Goal: Information Seeking & Learning: Find specific fact

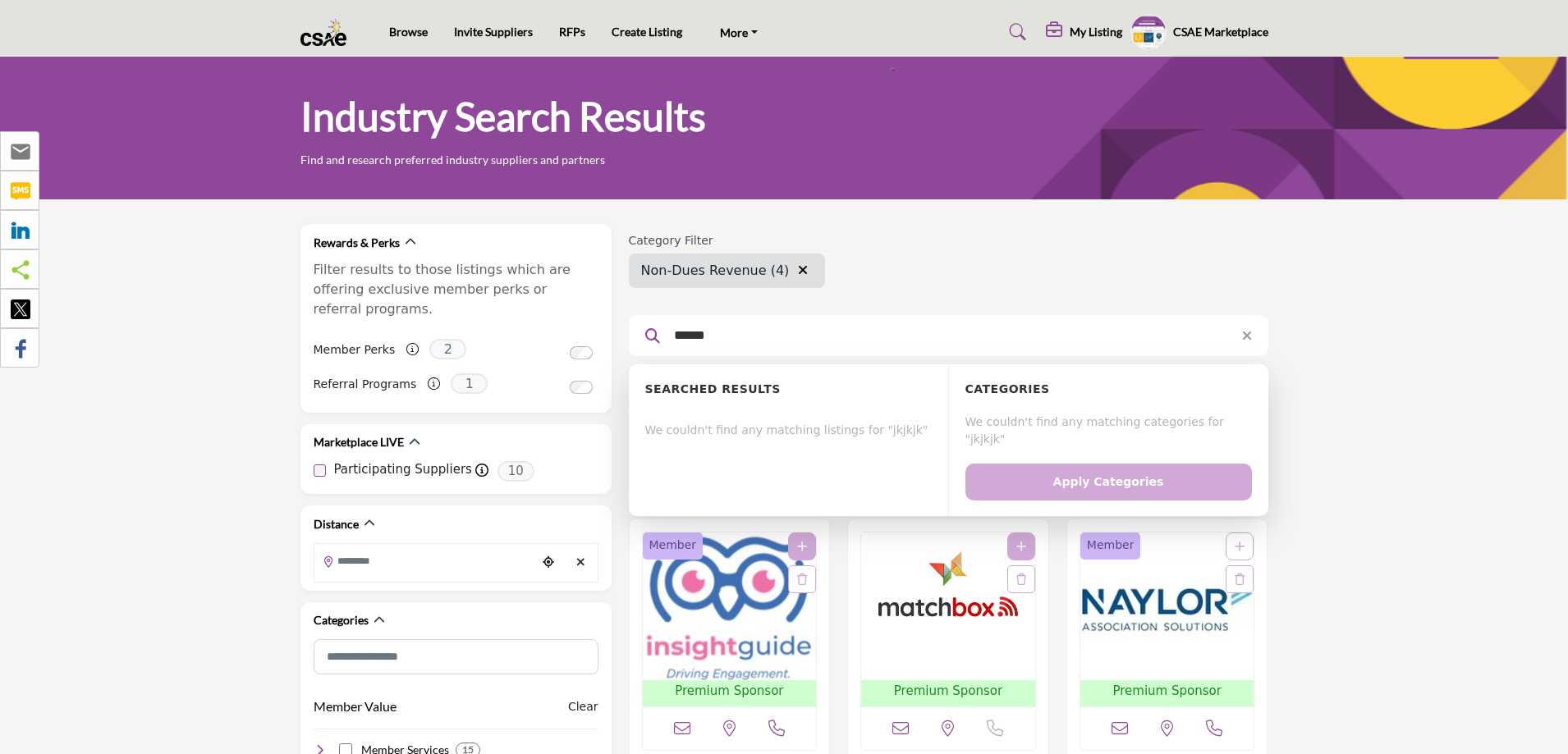
click at [966, 464] on button "Apply Categories" at bounding box center [1109, 482] width 286 height 37
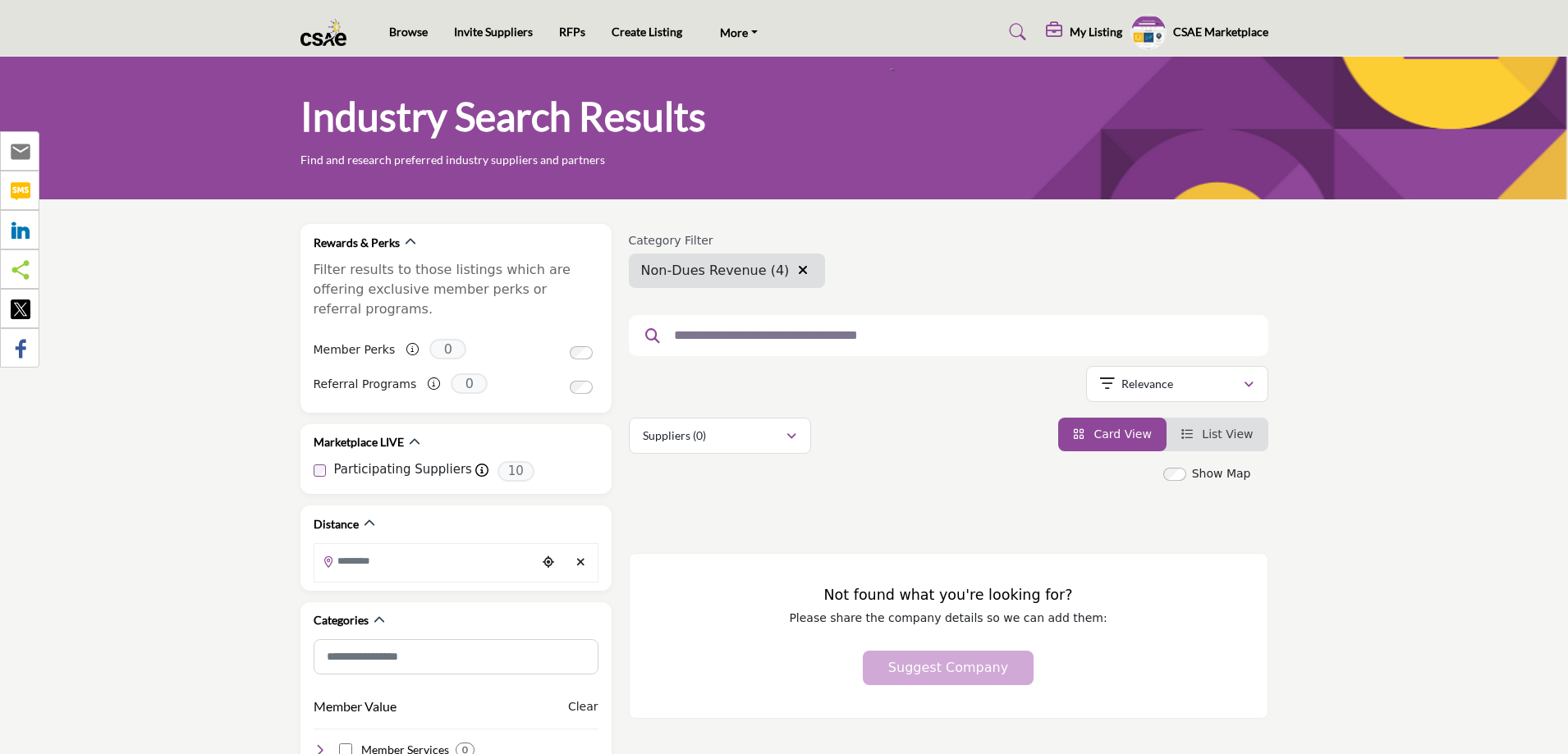
click at [798, 268] on icon "button" at bounding box center [802, 269] width 10 height 13
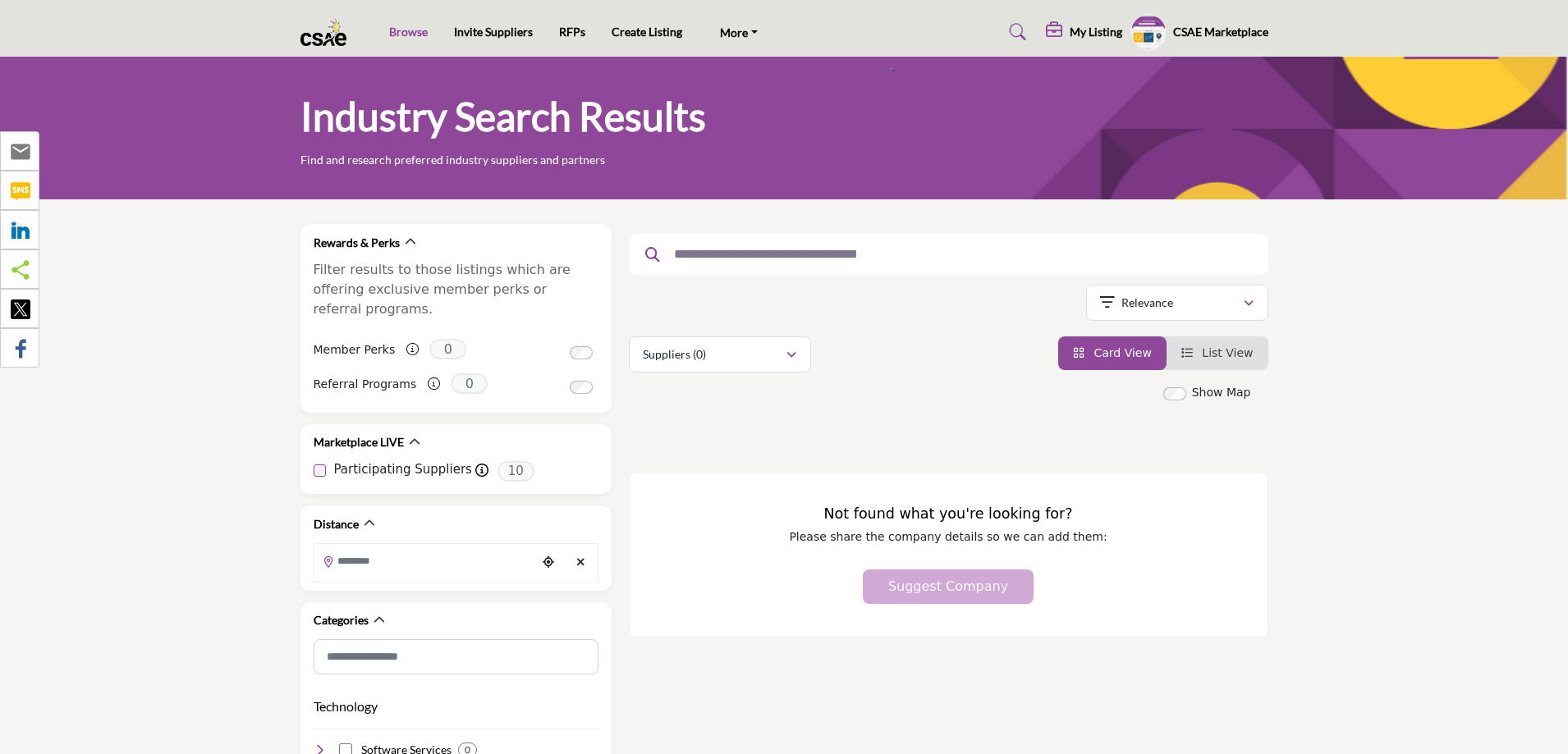
click at [395, 35] on link "Browse" at bounding box center [408, 32] width 39 height 14
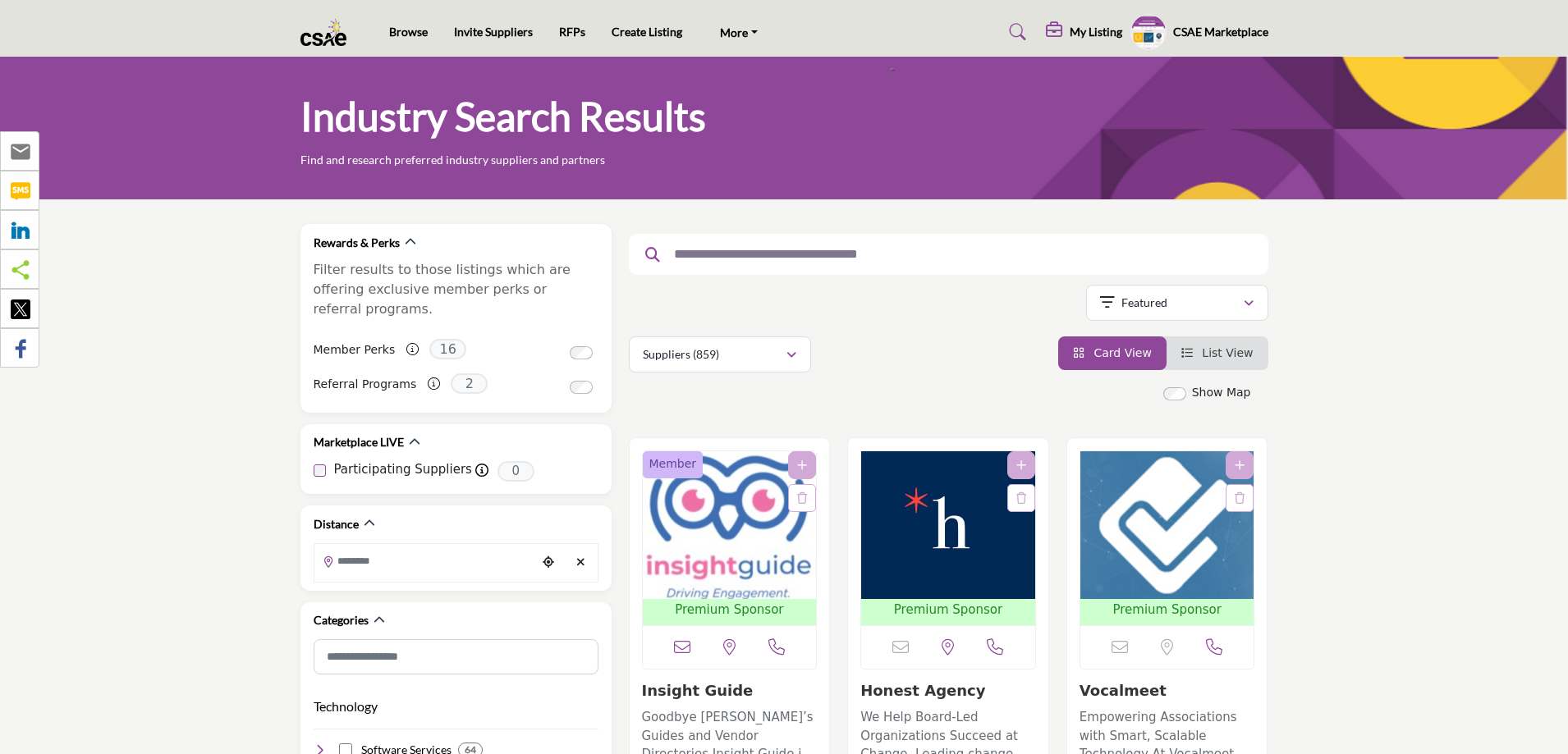
click at [726, 256] on input "text" at bounding box center [943, 254] width 553 height 21
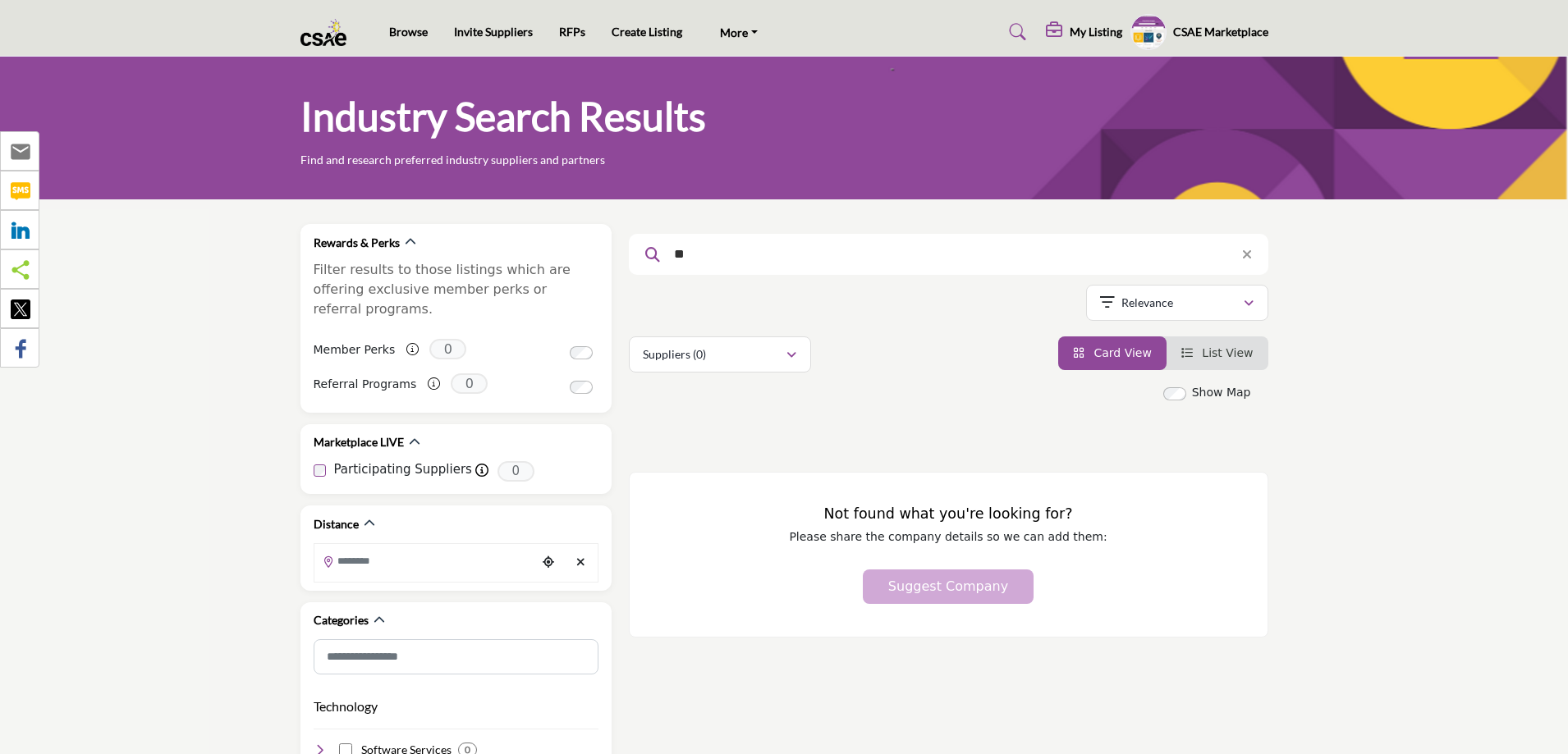
type input "*"
click at [419, 29] on link "Browse" at bounding box center [408, 32] width 39 height 14
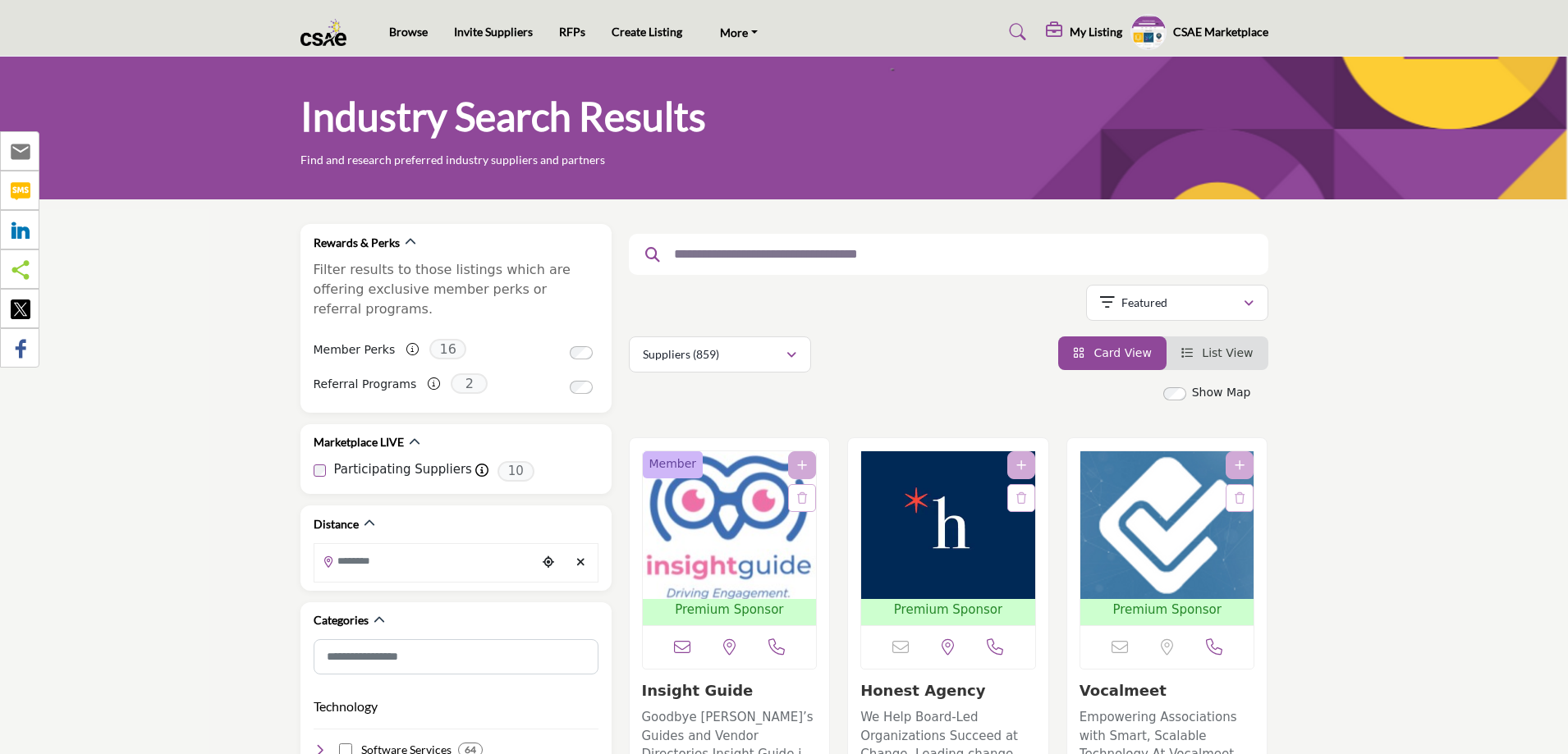
click at [700, 263] on input "text" at bounding box center [943, 254] width 553 height 21
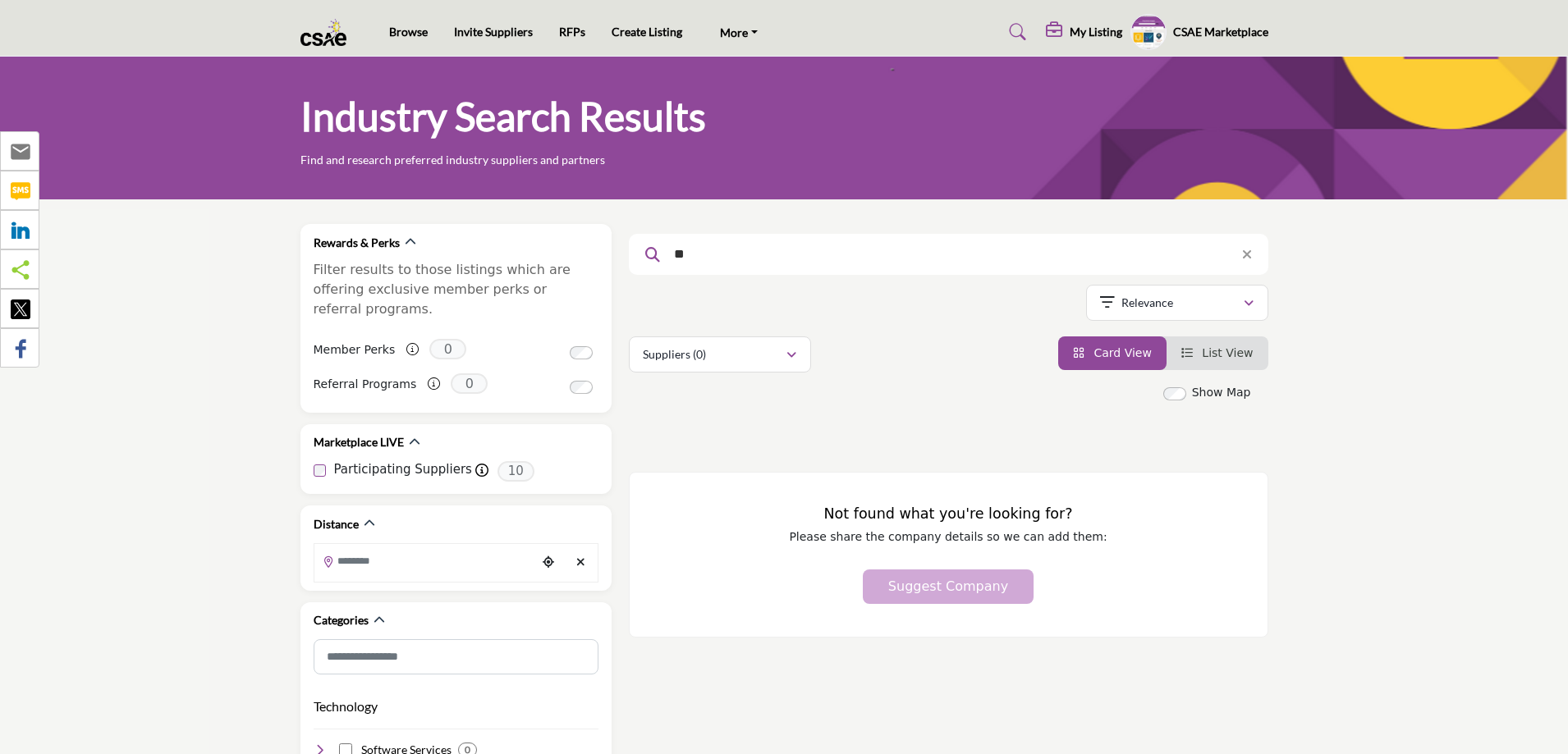
type input "*"
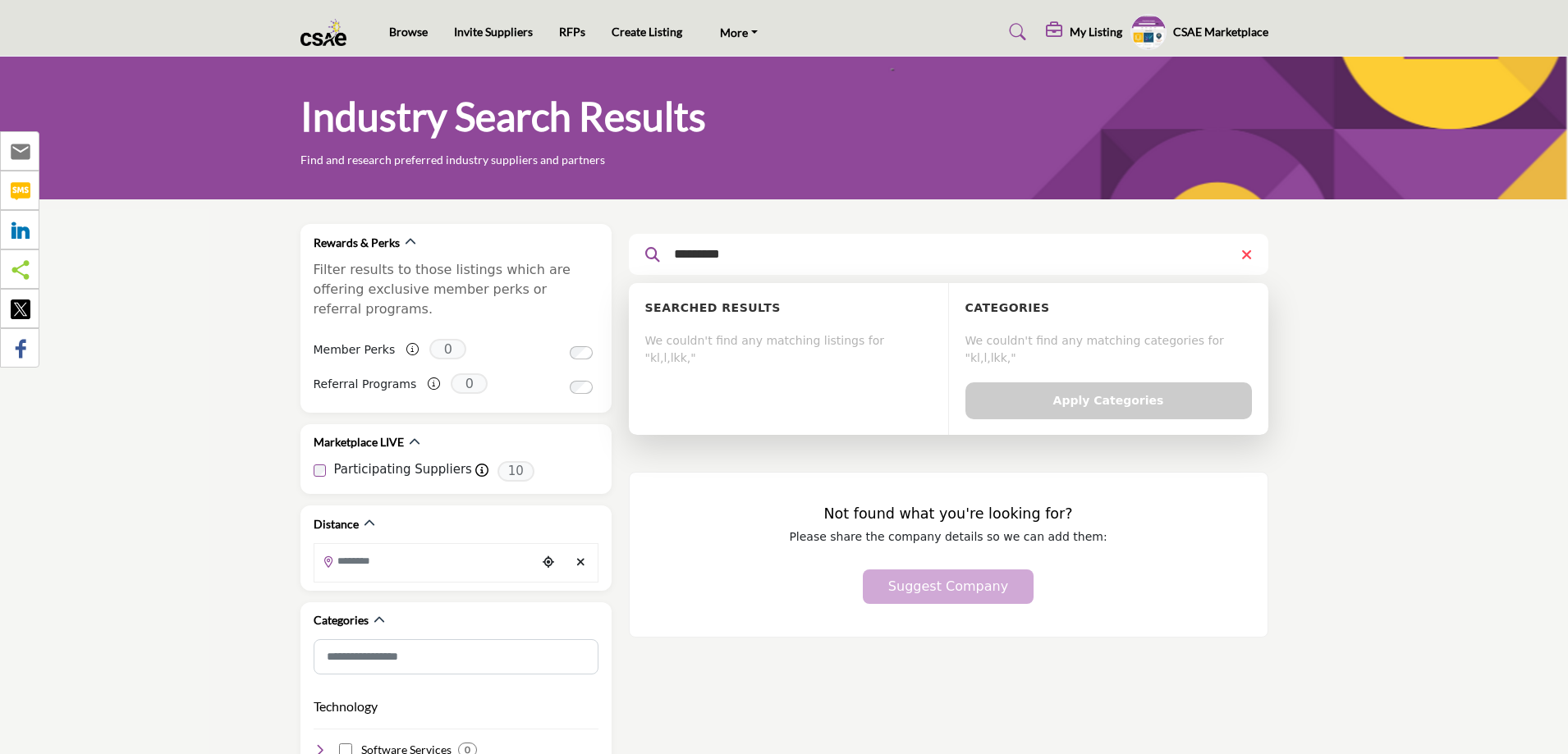
type input "*********"
click at [1247, 258] on icon at bounding box center [1246, 254] width 11 height 15
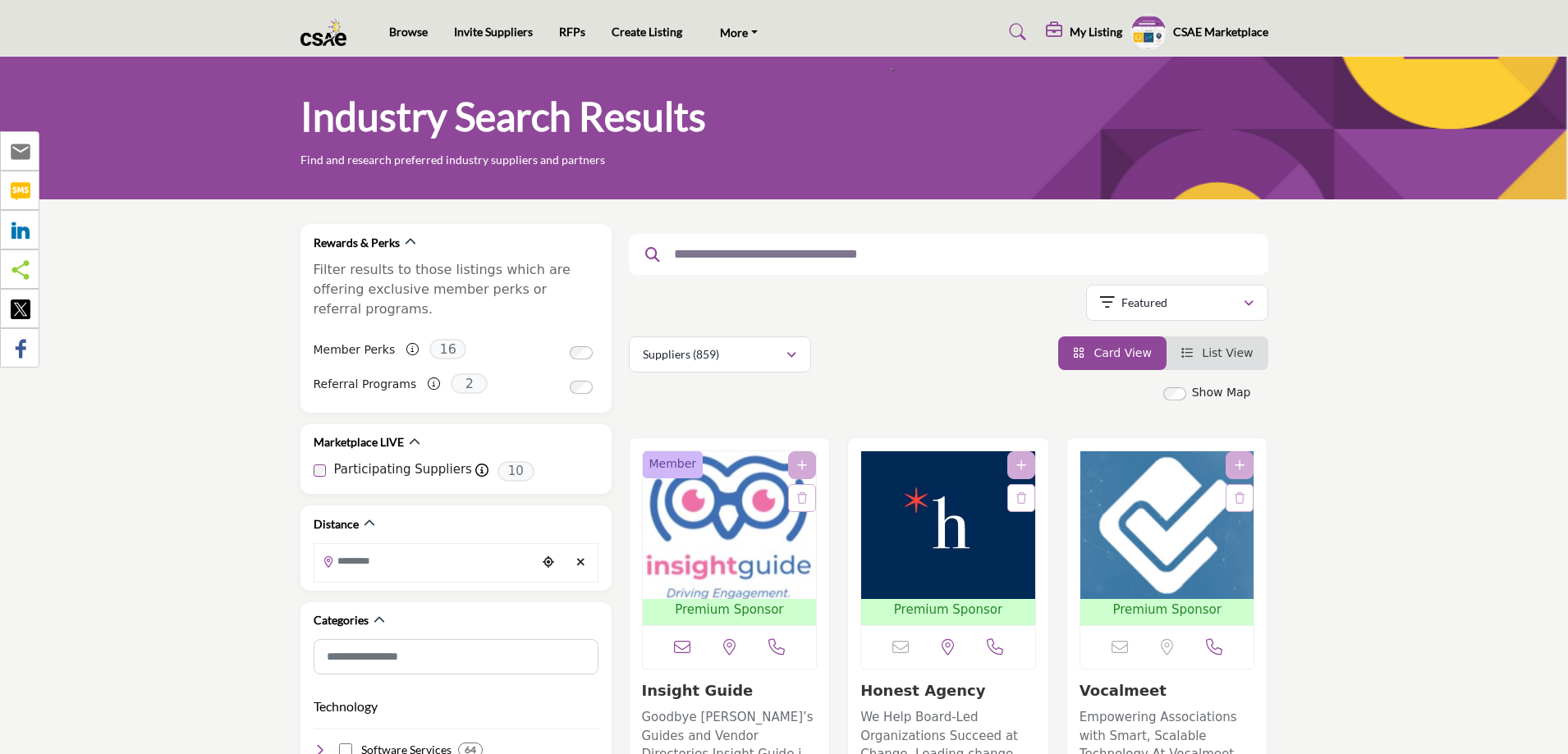
click at [737, 265] on div at bounding box center [949, 254] width 640 height 41
click at [739, 251] on input "text" at bounding box center [943, 254] width 553 height 21
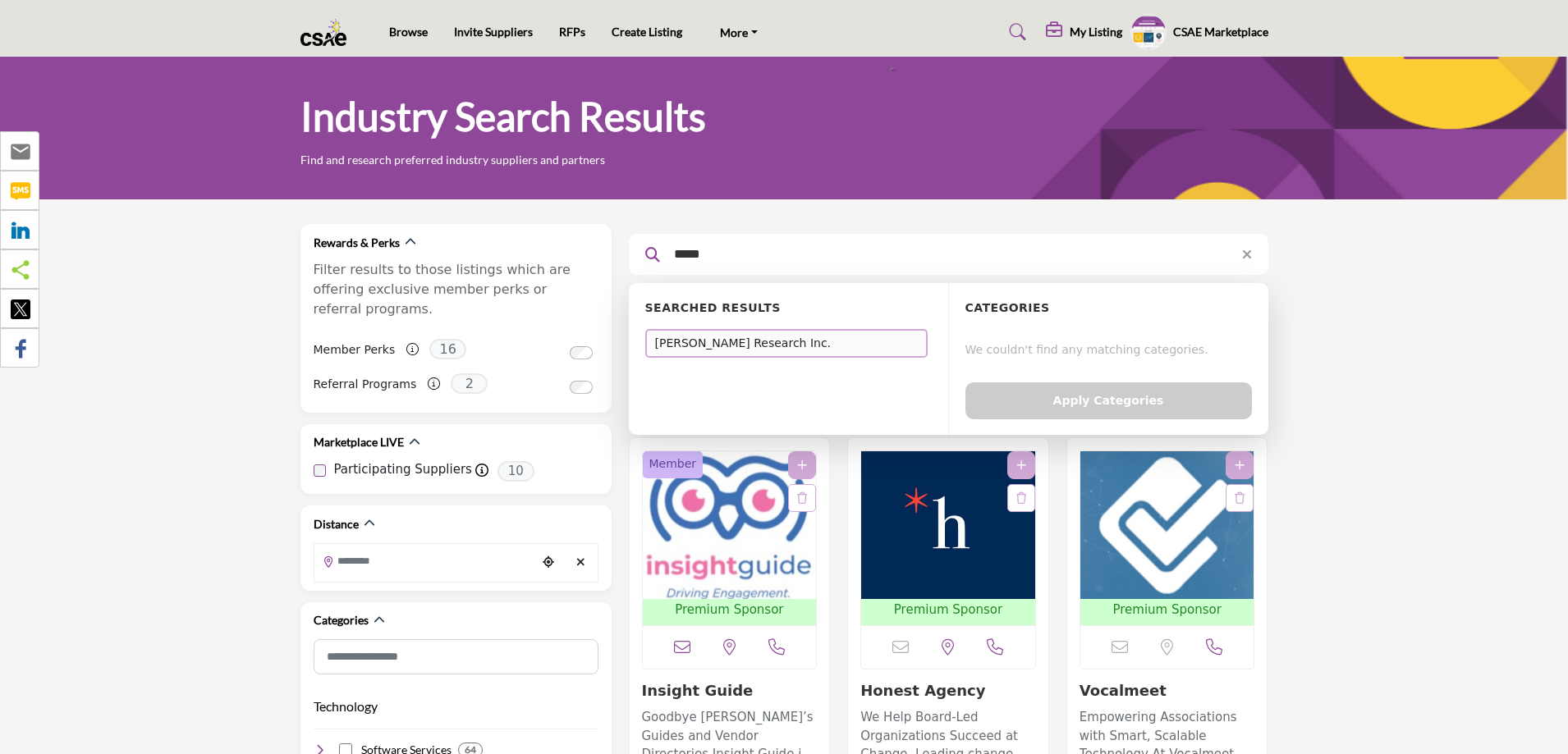
type input "*****"
click at [693, 343] on div "[PERSON_NAME] Research Inc." at bounding box center [786, 343] width 283 height 29
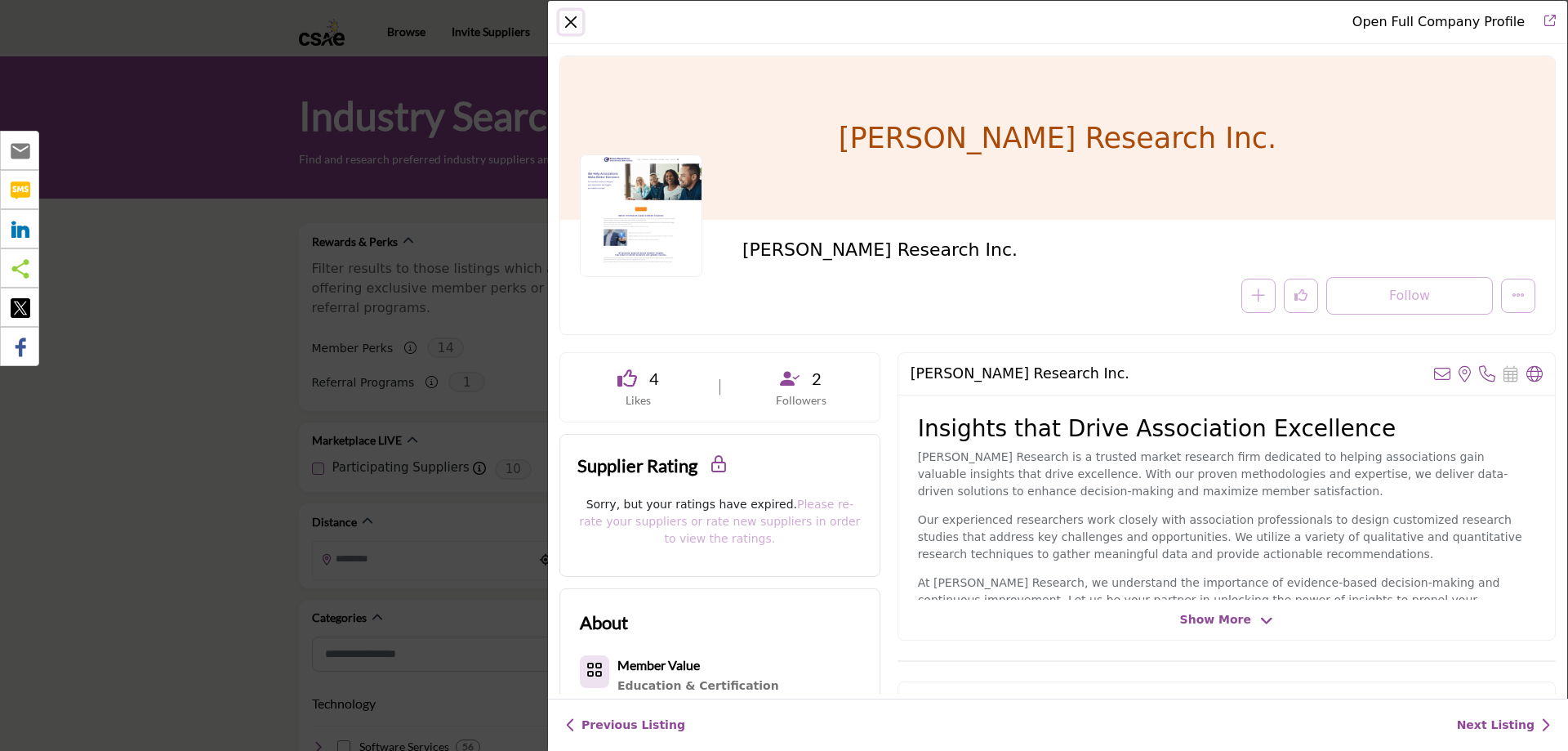
click at [574, 23] on button "Close" at bounding box center [571, 22] width 23 height 23
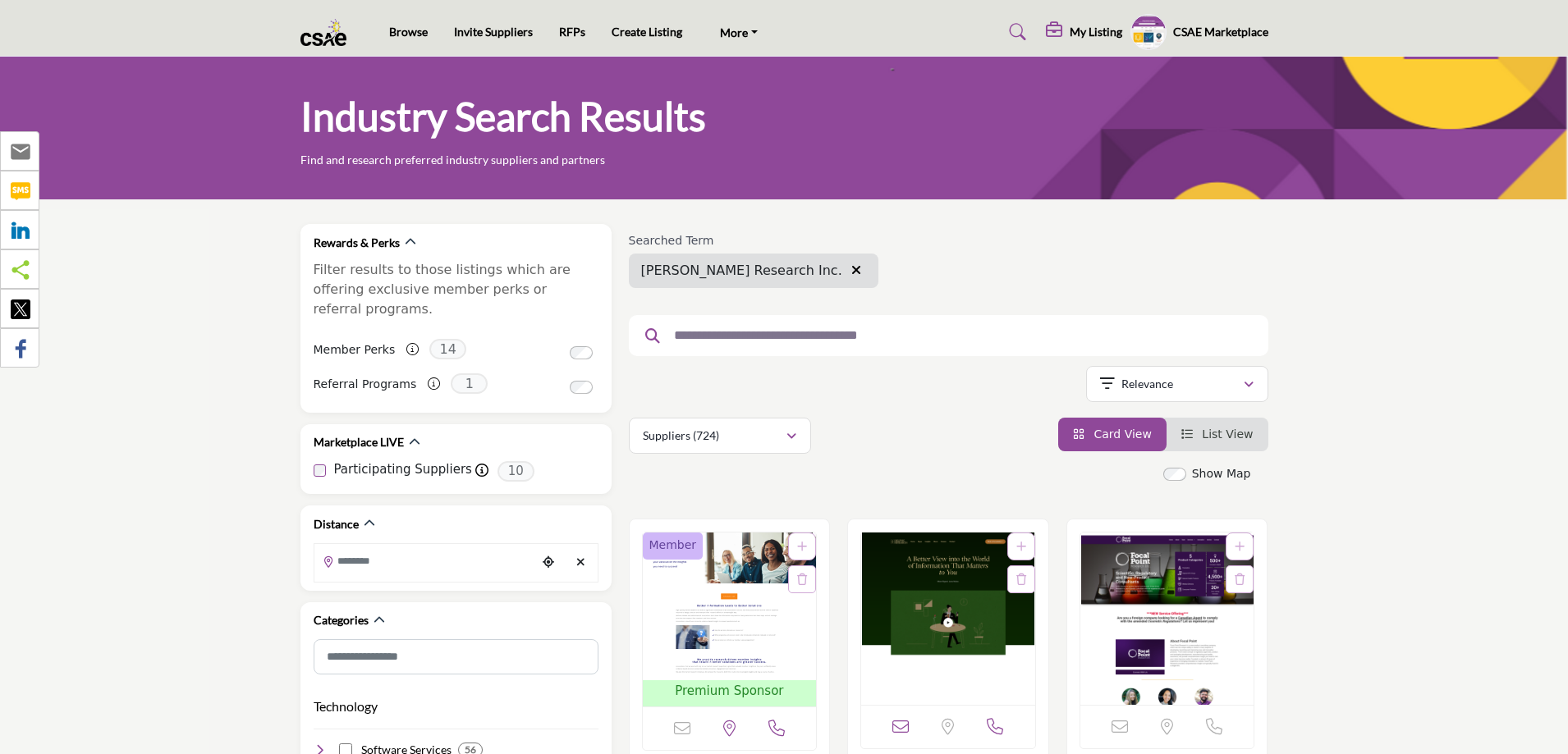
click at [852, 270] on icon "button" at bounding box center [856, 269] width 10 height 13
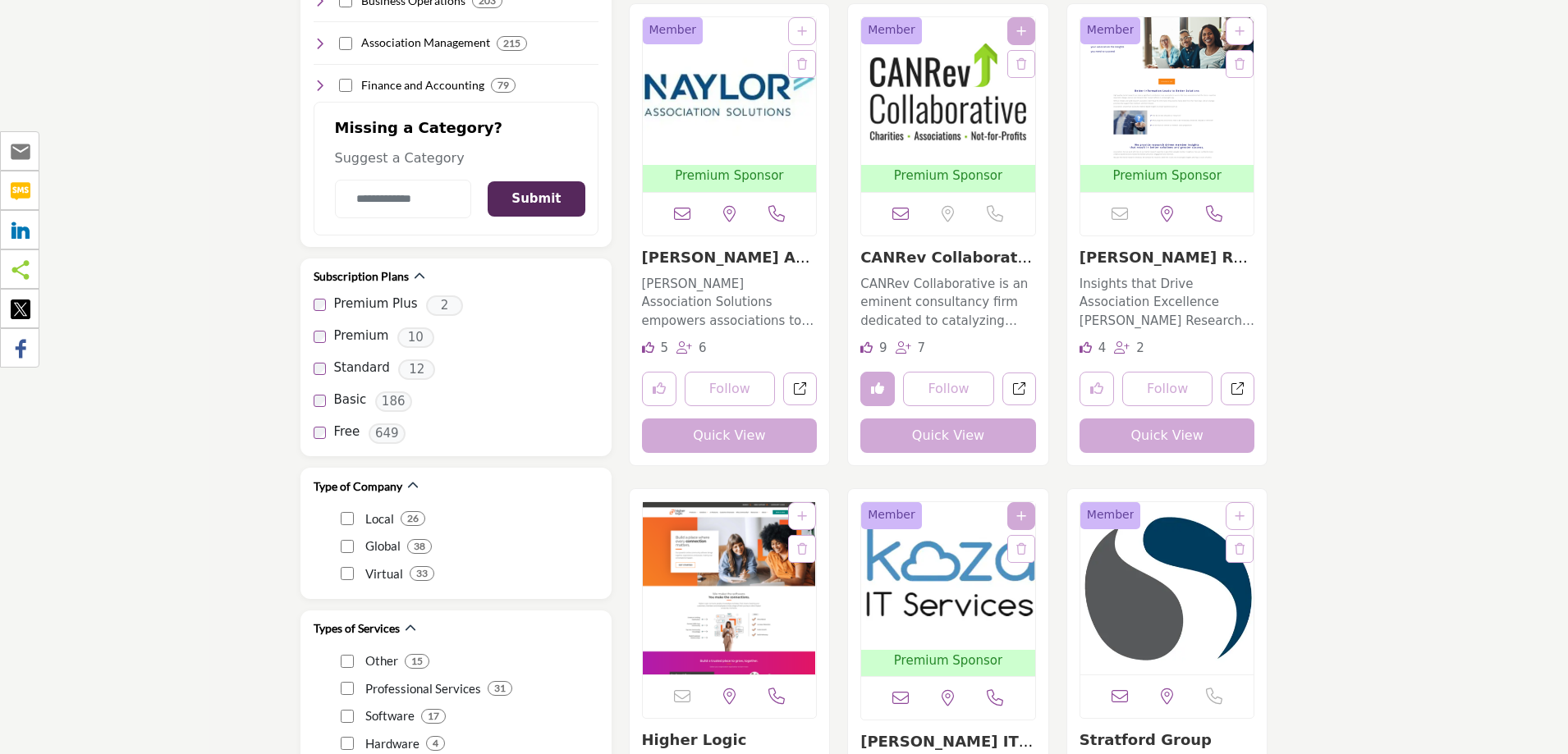
scroll to position [2544, 0]
